Goal: Task Accomplishment & Management: Manage account settings

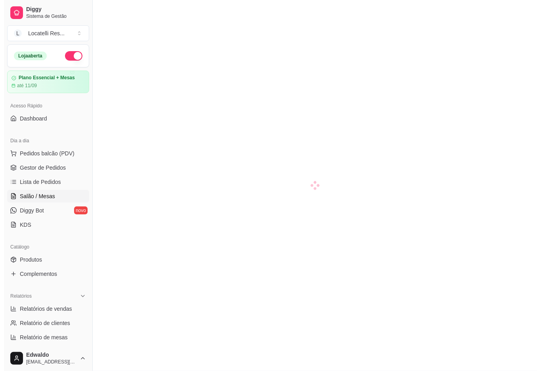
scroll to position [105, 0]
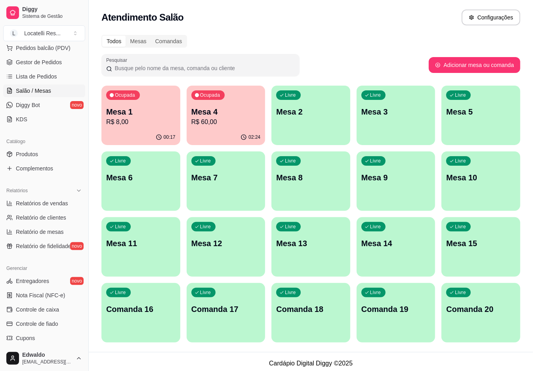
click at [151, 119] on p "R$ 8,00" at bounding box center [140, 122] width 69 height 10
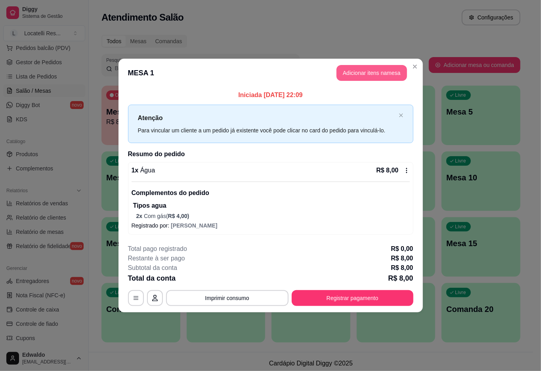
click at [352, 72] on button "Adicionar itens na mesa" at bounding box center [371, 73] width 71 height 16
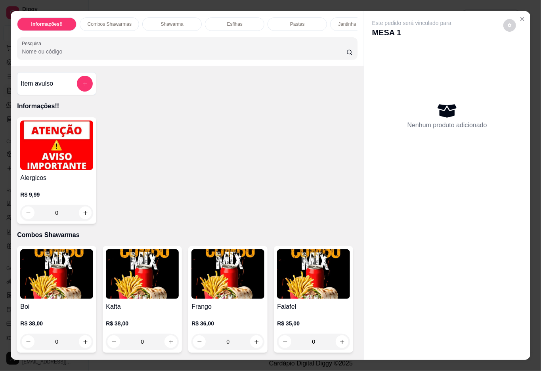
click at [107, 55] on input "Pesquisa" at bounding box center [184, 52] width 325 height 8
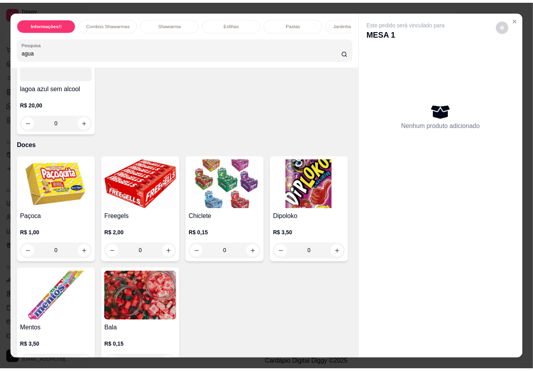
scroll to position [2959, 0]
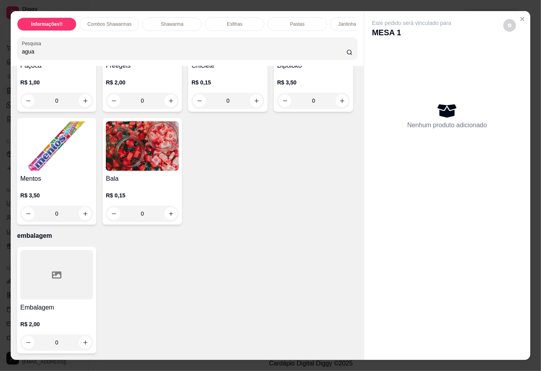
type input "agua"
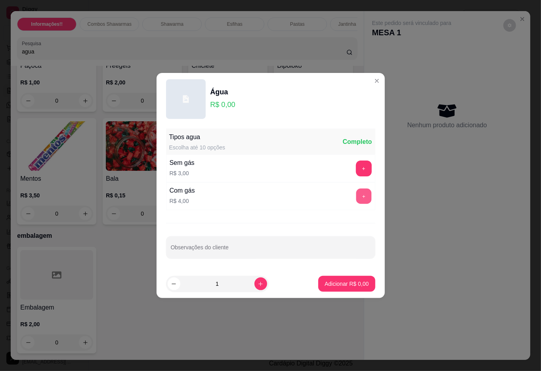
click at [357, 199] on button "+" at bounding box center [363, 196] width 15 height 15
click at [346, 283] on p "Adicionar R$ 4,00" at bounding box center [346, 284] width 43 height 8
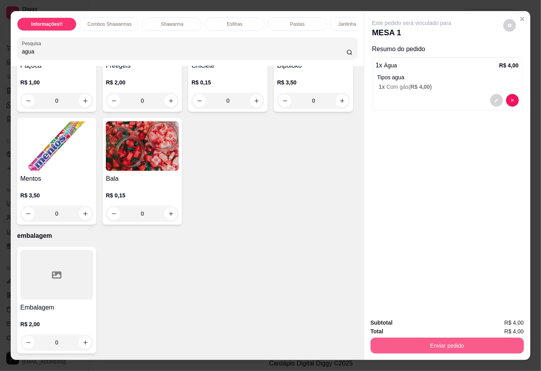
click at [450, 345] on button "Enviar pedido" at bounding box center [447, 346] width 153 height 16
click at [432, 319] on button "Não registrar e enviar pedido" at bounding box center [420, 322] width 82 height 15
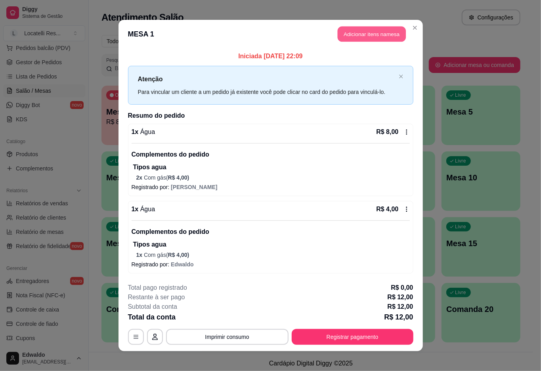
click at [338, 35] on button "Adicionar itens na mesa" at bounding box center [372, 34] width 68 height 15
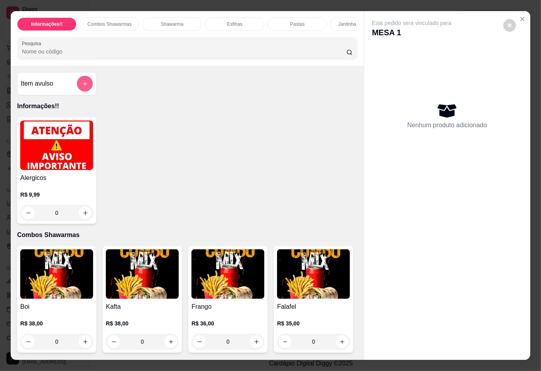
click at [77, 88] on button "add-separate-item" at bounding box center [85, 84] width 16 height 16
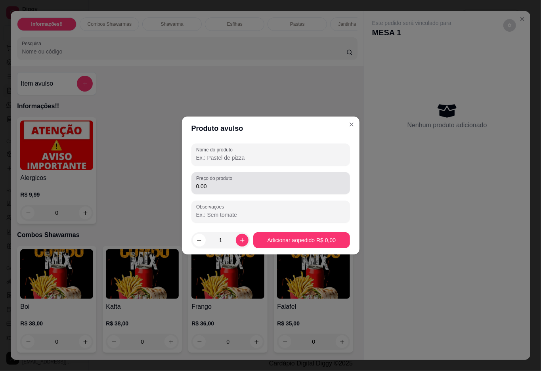
drag, startPoint x: 223, startPoint y: 177, endPoint x: 225, endPoint y: 168, distance: 8.7
click at [224, 170] on div "Nome do produto Preço do produto 0,00 Observações" at bounding box center [270, 182] width 159 height 79
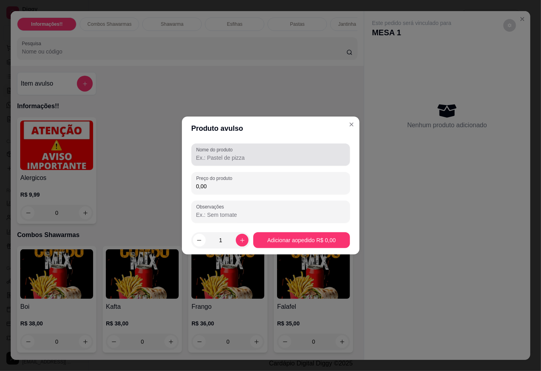
click at [225, 162] on div "Nome do produto" at bounding box center [270, 154] width 159 height 22
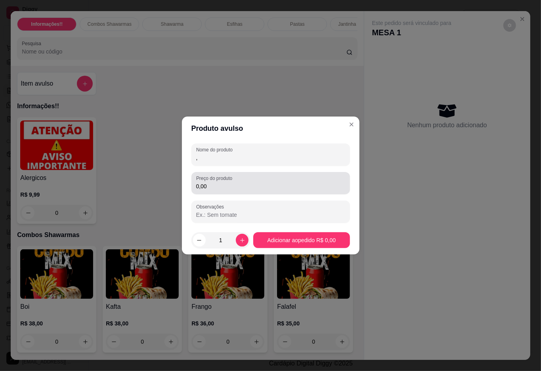
type input ","
click at [225, 181] on label "Preço do produto" at bounding box center [215, 178] width 39 height 7
click at [225, 182] on input "0,00" at bounding box center [270, 186] width 149 height 8
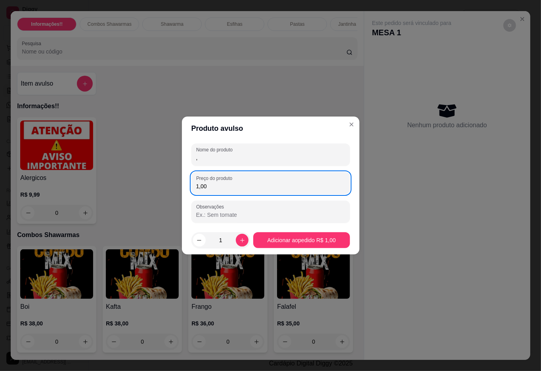
type input "1,00"
drag, startPoint x: 315, startPoint y: 227, endPoint x: 315, endPoint y: 232, distance: 4.4
click at [315, 229] on footer "1 Adicionar ao pedido R$ 1,00" at bounding box center [271, 240] width 178 height 29
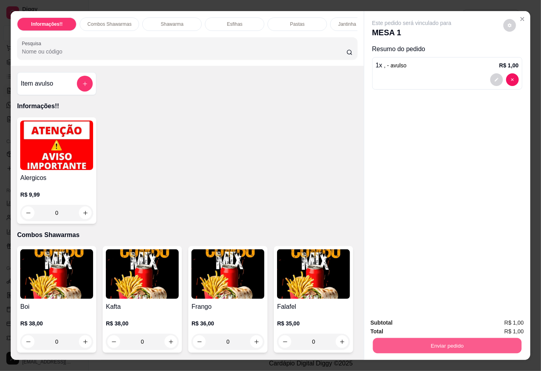
click at [421, 342] on button "Enviar pedido" at bounding box center [447, 345] width 149 height 15
click at [417, 319] on button "Não registrar e enviar pedido" at bounding box center [420, 322] width 82 height 15
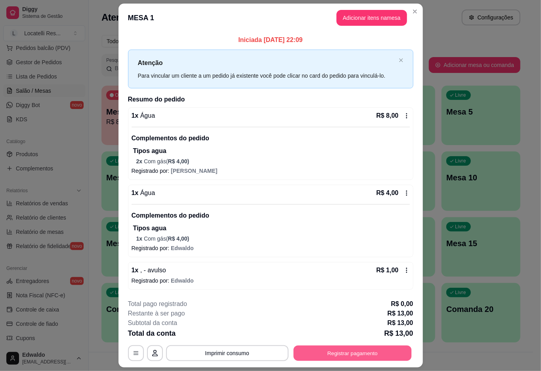
click at [378, 353] on button "Registrar pagamento" at bounding box center [352, 352] width 118 height 15
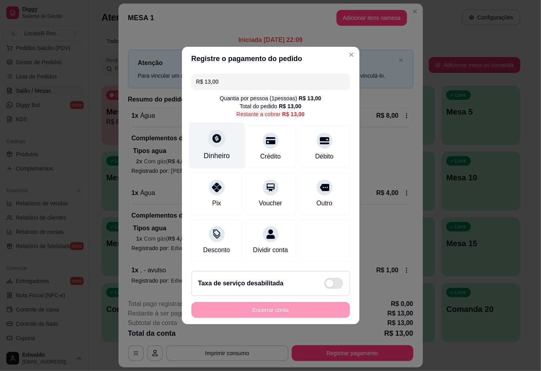
click at [221, 151] on div "Dinheiro" at bounding box center [217, 156] width 26 height 10
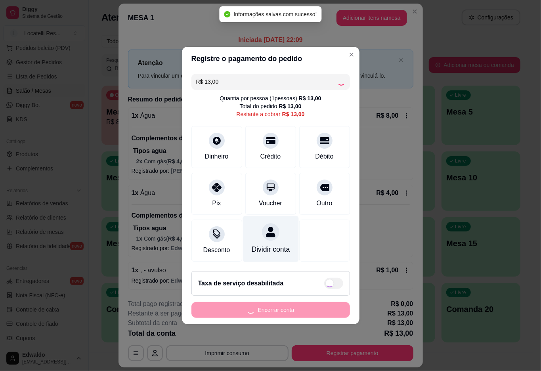
type input "R$ 0,00"
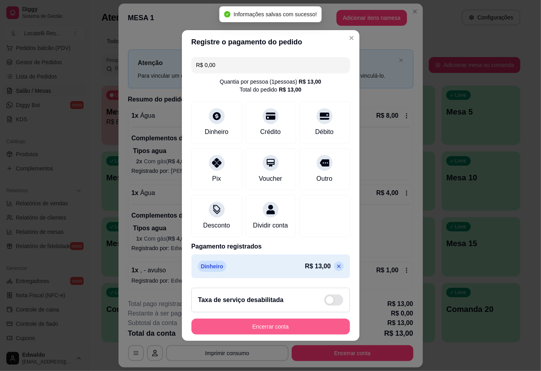
click at [276, 333] on button "Encerrar conta" at bounding box center [270, 327] width 159 height 16
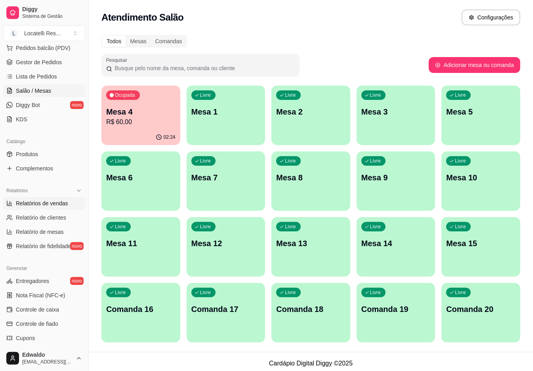
click at [49, 203] on span "Relatórios de vendas" at bounding box center [42, 203] width 52 height 8
select select "ALL"
select select "0"
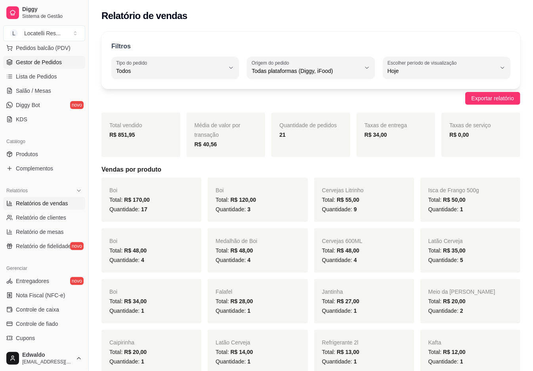
click at [37, 64] on span "Gestor de Pedidos" at bounding box center [39, 62] width 46 height 8
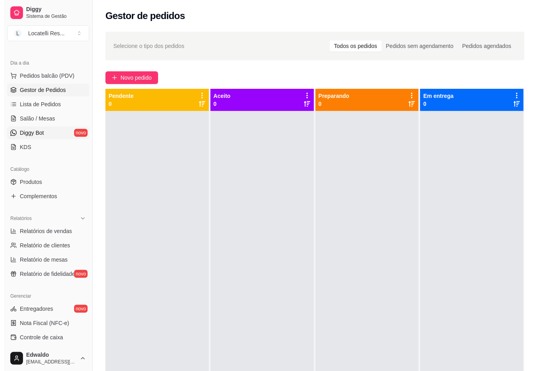
scroll to position [53, 0]
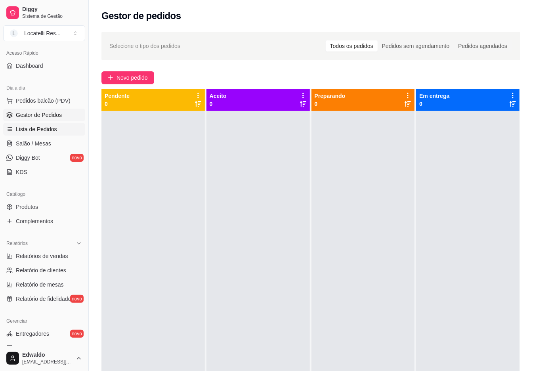
click at [52, 129] on span "Lista de Pedidos" at bounding box center [36, 129] width 41 height 8
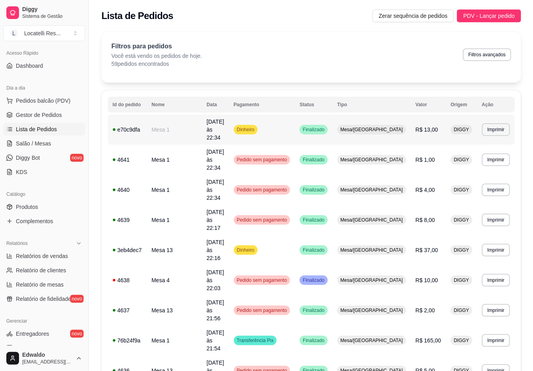
click at [411, 126] on td "Mesa/[GEOGRAPHIC_DATA]" at bounding box center [372, 130] width 78 height 30
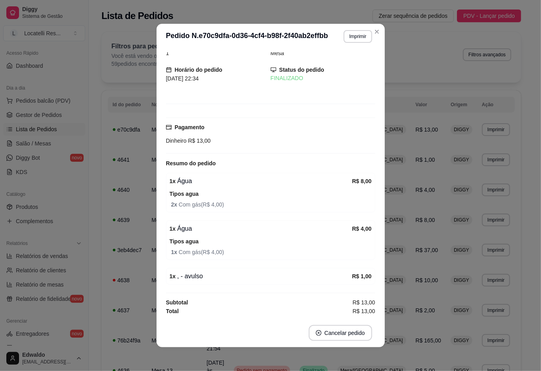
scroll to position [16, 0]
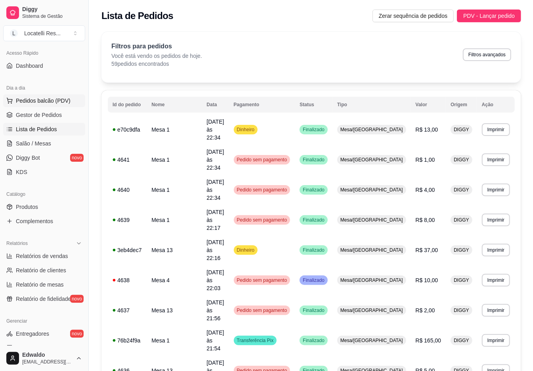
click at [34, 104] on span "Pedidos balcão (PDV)" at bounding box center [43, 101] width 55 height 8
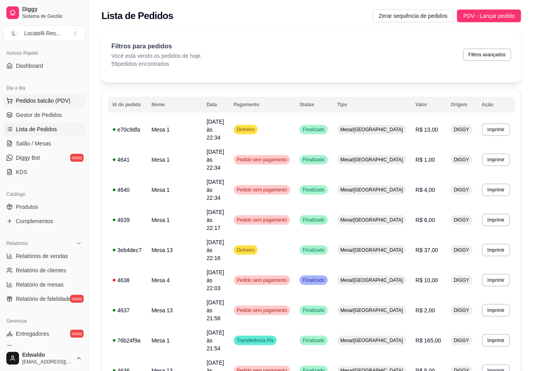
click at [34, 119] on div "Item avulso Informações!! Alergicos R$ 9,99 0 Combos Shawarmas Boi R$ 38,00 0 K…" at bounding box center [187, 213] width 354 height 294
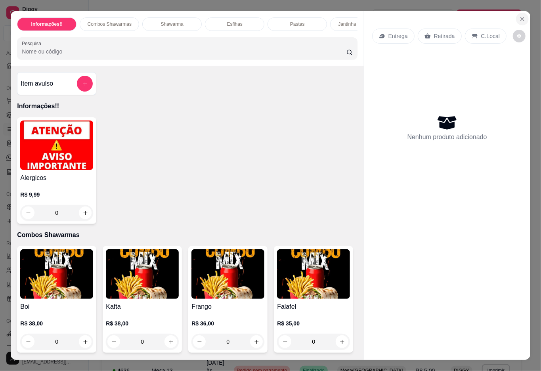
click at [518, 13] on button "Close" at bounding box center [522, 19] width 13 height 13
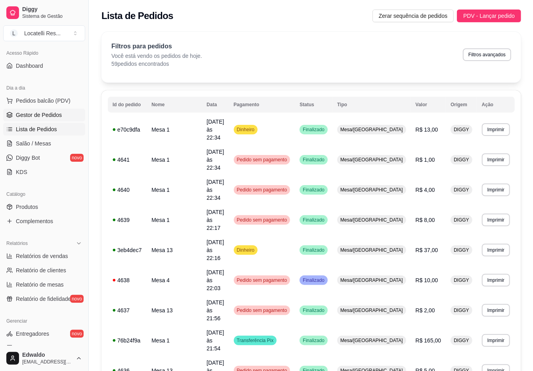
click at [56, 115] on span "Gestor de Pedidos" at bounding box center [39, 115] width 46 height 8
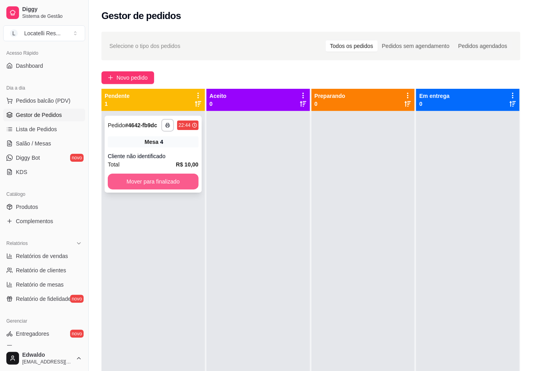
click at [173, 184] on button "Mover para finalizado" at bounding box center [153, 182] width 91 height 16
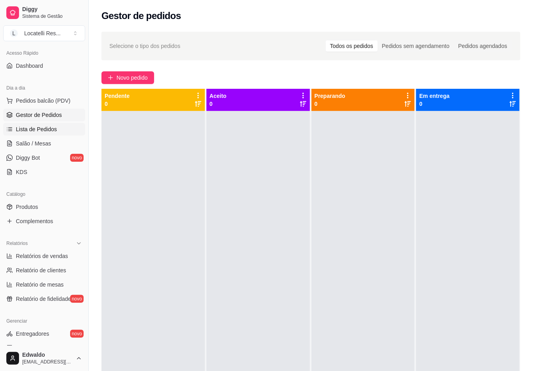
click at [40, 132] on span "Lista de Pedidos" at bounding box center [36, 129] width 41 height 8
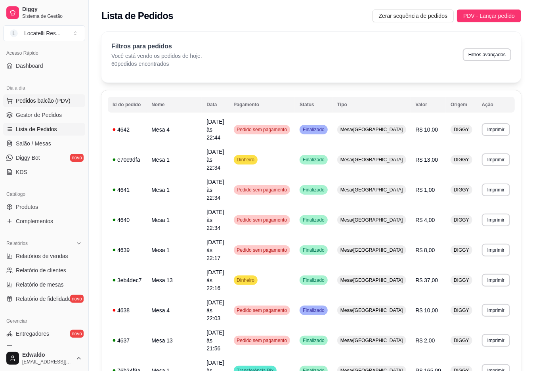
click at [44, 101] on span "Pedidos balcão (PDV)" at bounding box center [43, 101] width 55 height 8
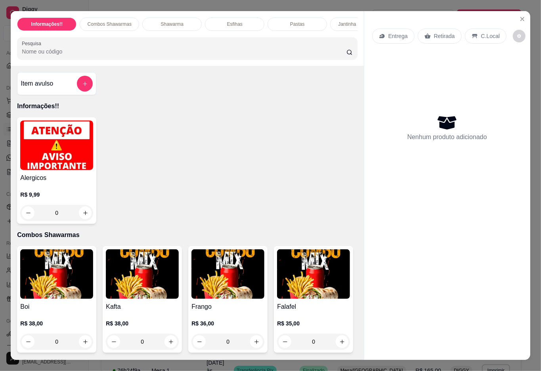
click at [77, 89] on div at bounding box center [85, 84] width 16 height 16
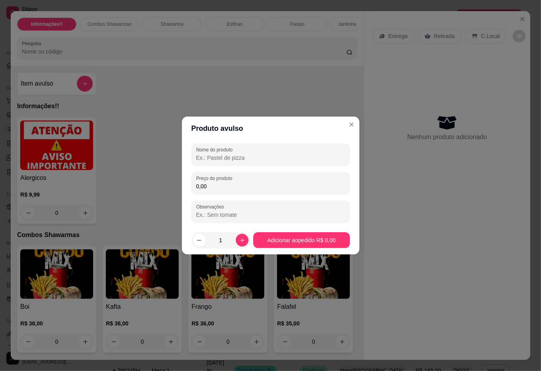
click at [243, 155] on input "Nome do produto" at bounding box center [270, 158] width 149 height 8
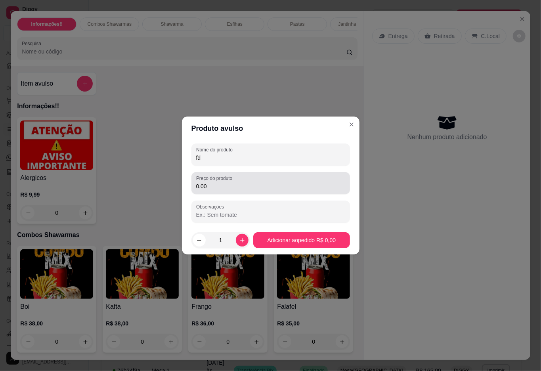
type input "fd"
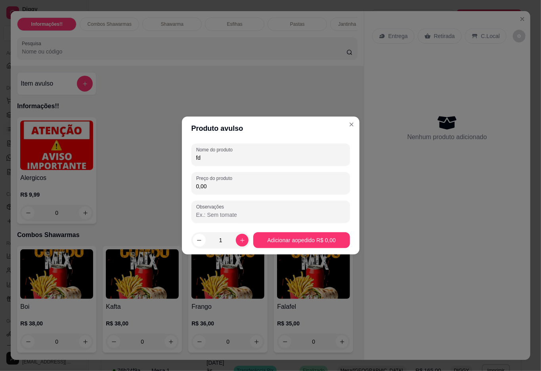
click at [210, 184] on input "0,00" at bounding box center [270, 186] width 149 height 8
type input "18,00"
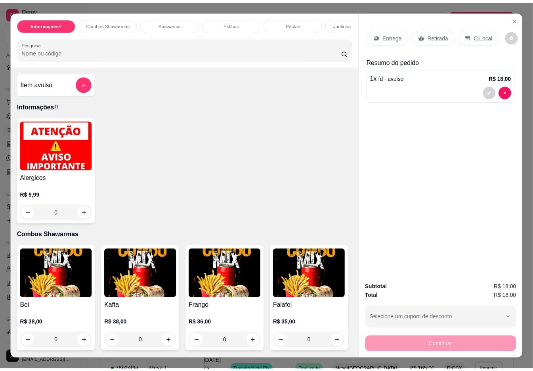
scroll to position [18, 0]
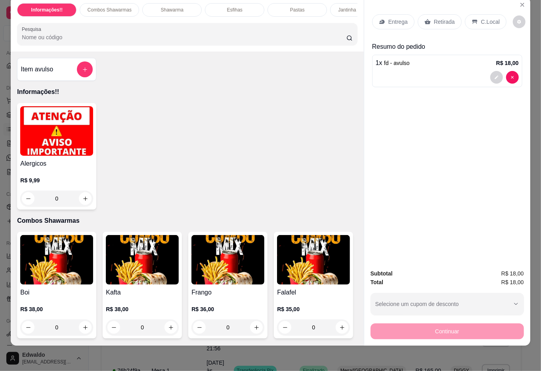
click at [426, 19] on icon at bounding box center [427, 22] width 6 height 6
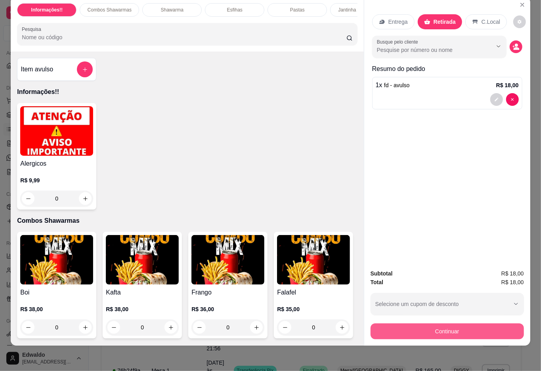
click at [435, 324] on button "Continuar" at bounding box center [447, 331] width 153 height 16
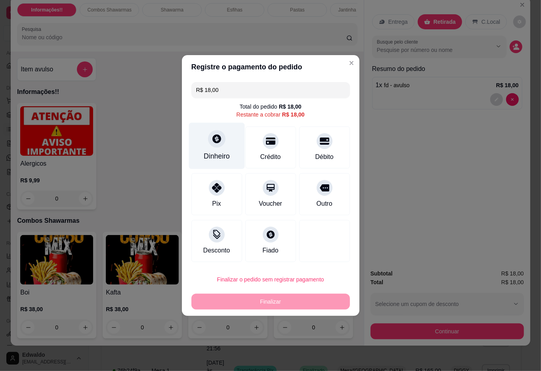
click at [219, 146] on div "Dinheiro" at bounding box center [217, 146] width 56 height 46
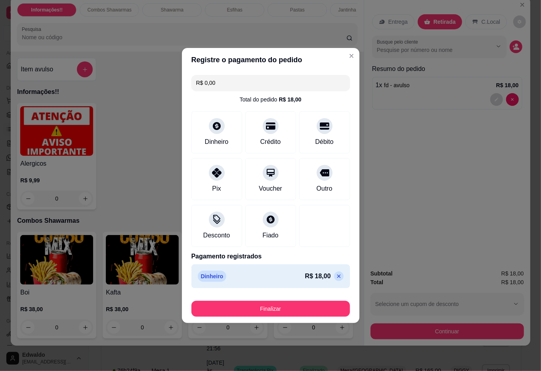
drag, startPoint x: 281, startPoint y: 317, endPoint x: 281, endPoint y: 312, distance: 5.9
click at [281, 317] on footer "Finalizar" at bounding box center [271, 307] width 178 height 32
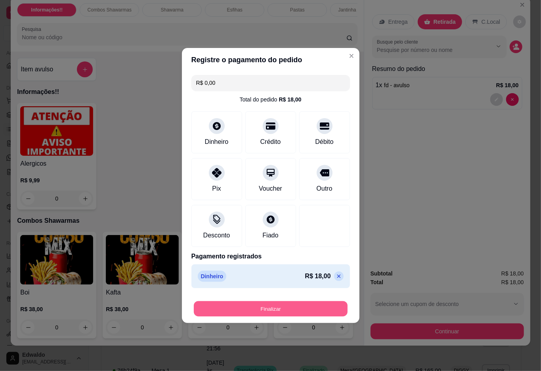
click at [281, 310] on button "Finalizar" at bounding box center [271, 308] width 154 height 15
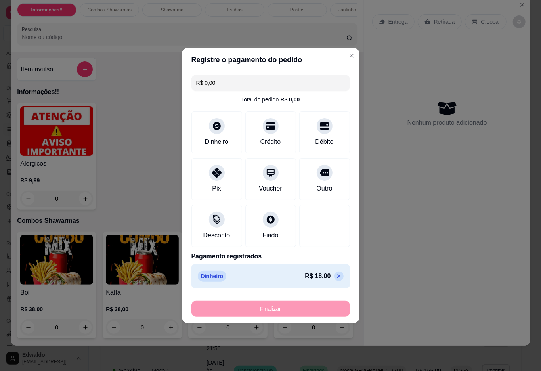
type input "-R$ 18,00"
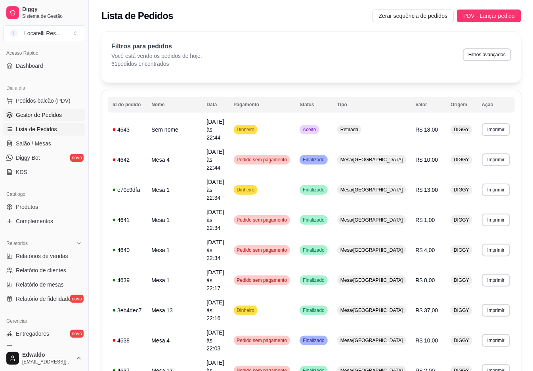
click at [13, 117] on link "Gestor de Pedidos" at bounding box center [44, 115] width 82 height 13
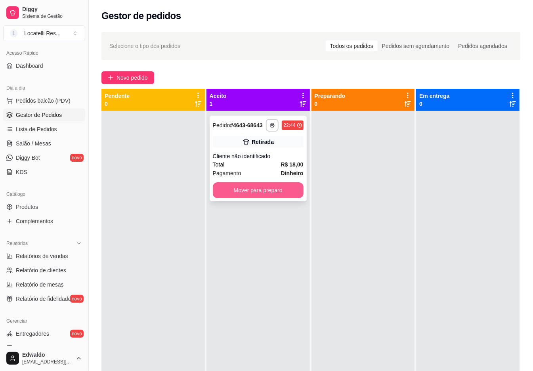
click at [256, 189] on button "Mover para preparo" at bounding box center [258, 190] width 91 height 16
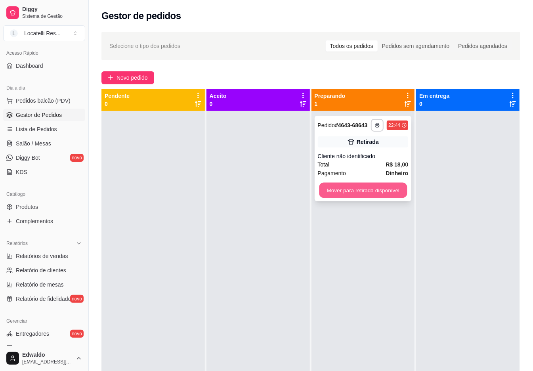
click at [341, 189] on button "Mover para retirada disponível" at bounding box center [363, 190] width 88 height 15
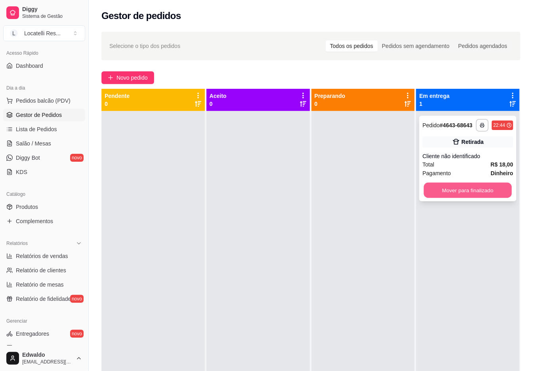
click at [490, 191] on button "Mover para finalizado" at bounding box center [468, 190] width 88 height 15
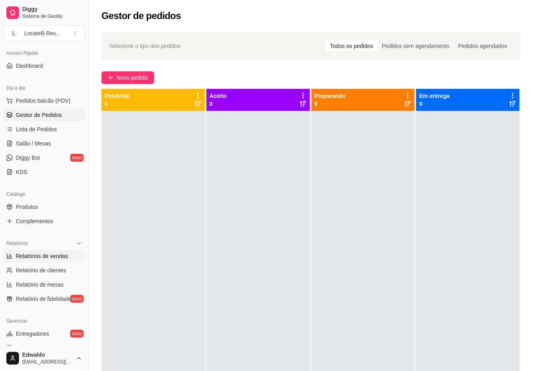
click at [41, 256] on span "Relatórios de vendas" at bounding box center [42, 256] width 52 height 8
select select "ALL"
select select "0"
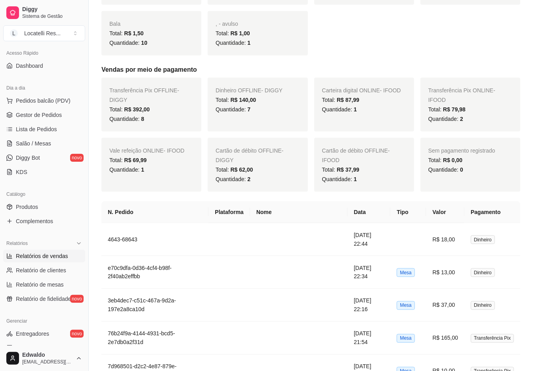
scroll to position [539, 0]
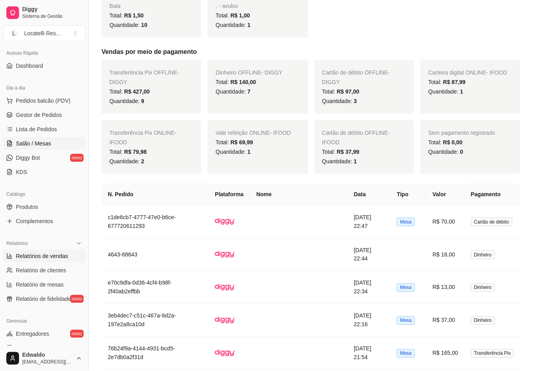
click at [25, 143] on span "Salão / Mesas" at bounding box center [33, 144] width 35 height 8
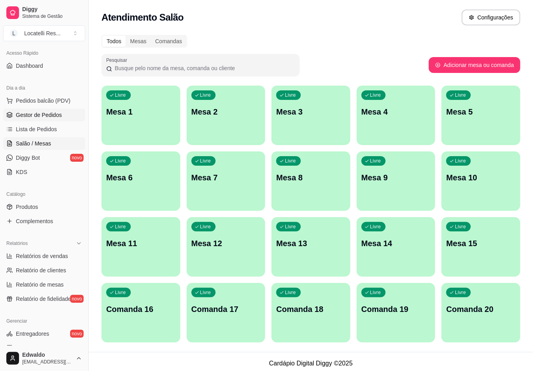
click at [36, 113] on span "Gestor de Pedidos" at bounding box center [39, 115] width 46 height 8
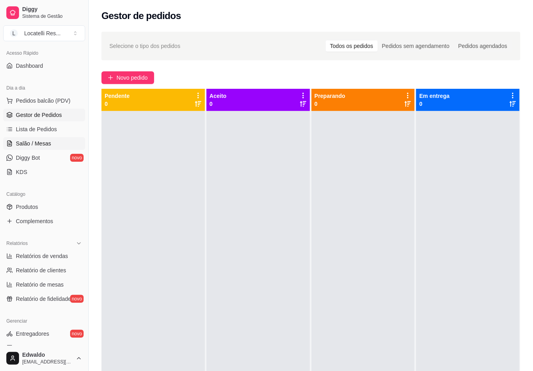
click at [40, 141] on span "Salão / Mesas" at bounding box center [33, 144] width 35 height 8
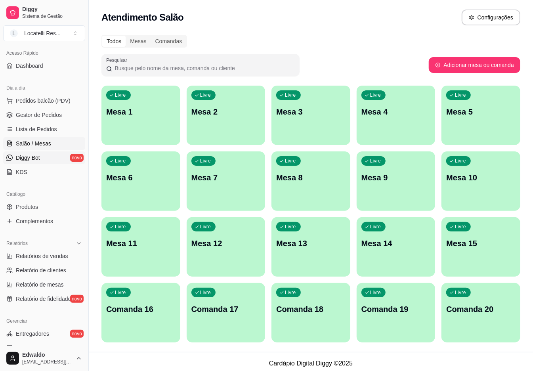
click at [30, 159] on span "Diggy Bot" at bounding box center [28, 158] width 24 height 8
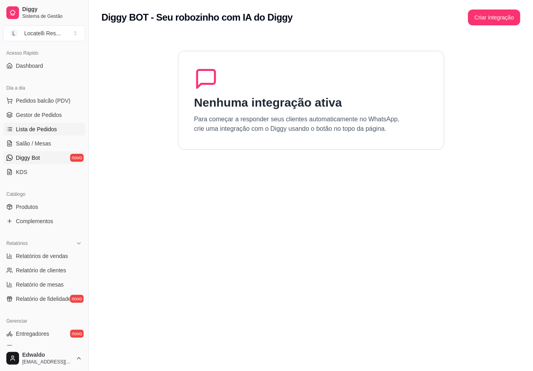
click at [29, 133] on span "Lista de Pedidos" at bounding box center [36, 129] width 41 height 8
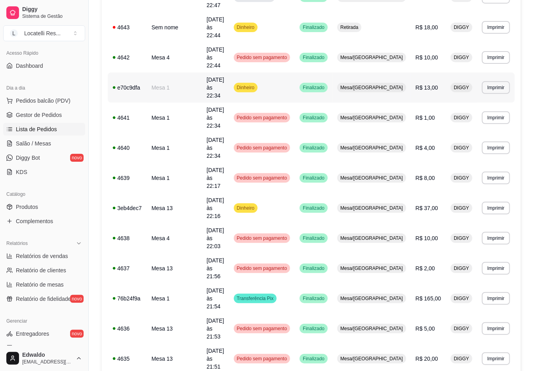
scroll to position [211, 0]
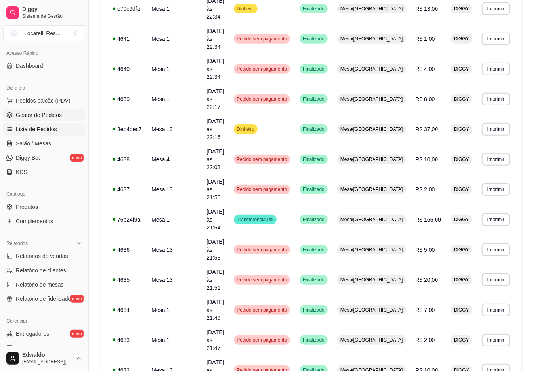
click at [43, 118] on span "Gestor de Pedidos" at bounding box center [39, 115] width 46 height 8
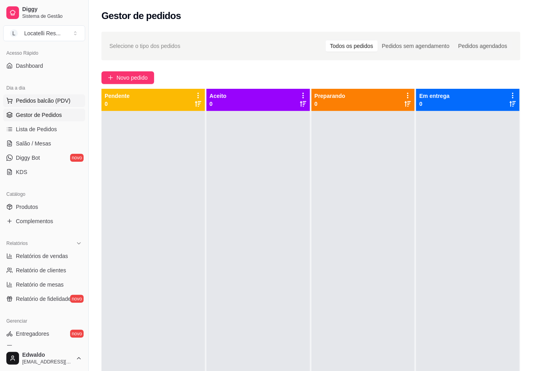
click at [42, 103] on span "Pedidos balcão (PDV)" at bounding box center [43, 101] width 55 height 8
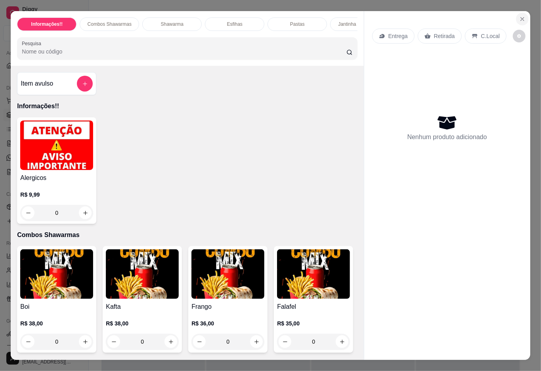
click at [519, 16] on icon "Close" at bounding box center [522, 19] width 6 height 6
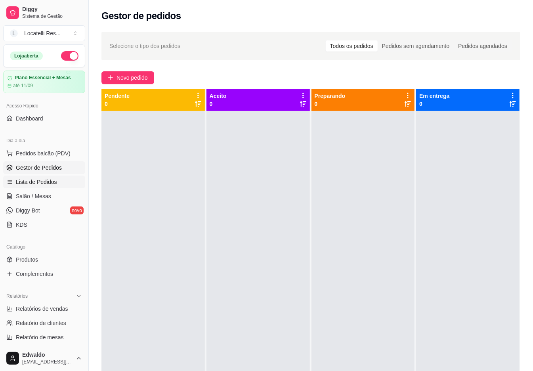
click at [38, 180] on span "Lista de Pedidos" at bounding box center [36, 182] width 41 height 8
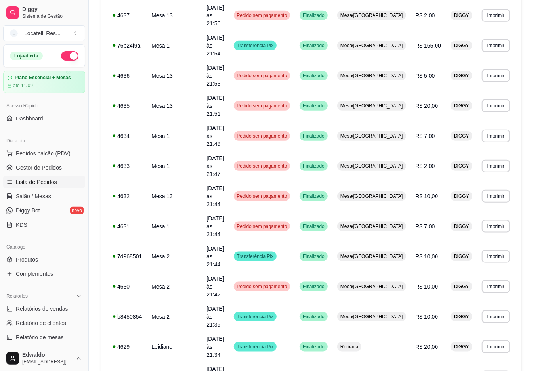
scroll to position [467, 0]
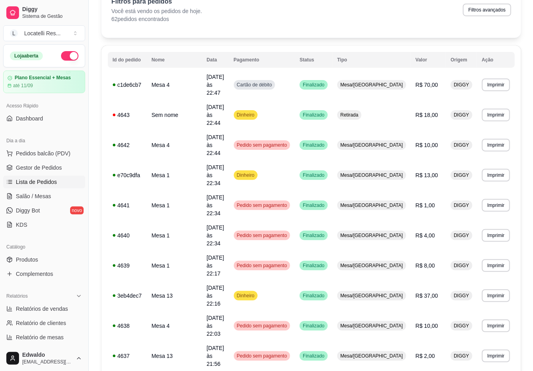
scroll to position [44, 0]
